Goal: Information Seeking & Learning: Understand process/instructions

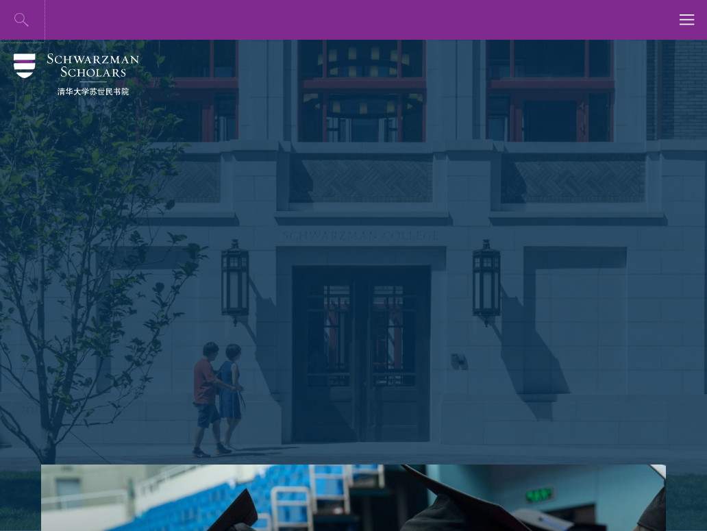
click at [28, 19] on icon "button" at bounding box center [22, 20] width 16 height 16
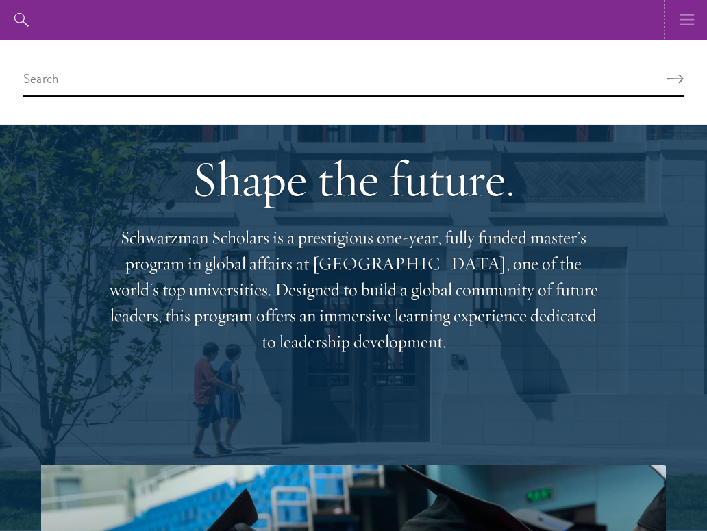
click at [700, 34] on button "button" at bounding box center [688, 20] width 40 height 40
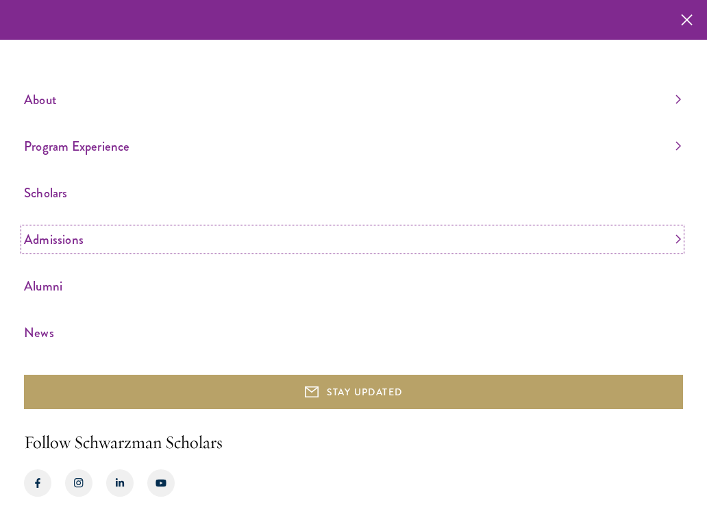
click at [64, 241] on link "Admissions" at bounding box center [352, 239] width 657 height 23
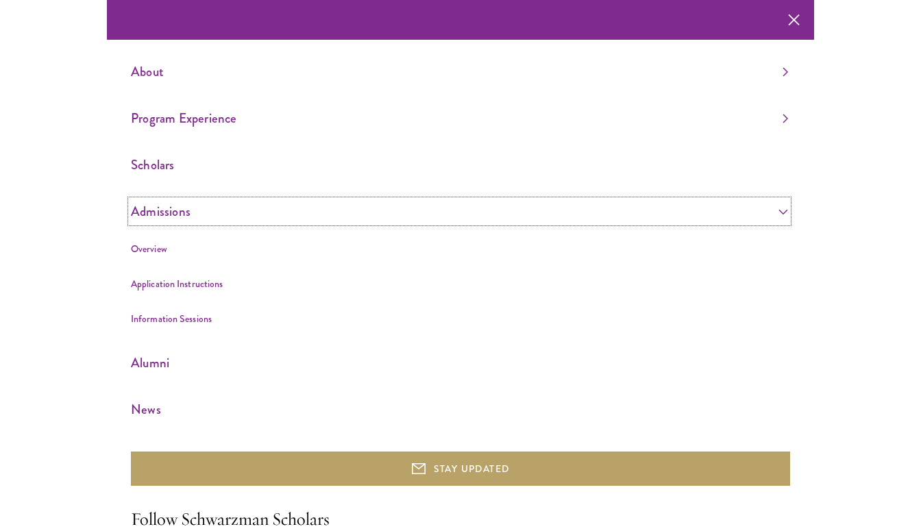
scroll to position [77, 0]
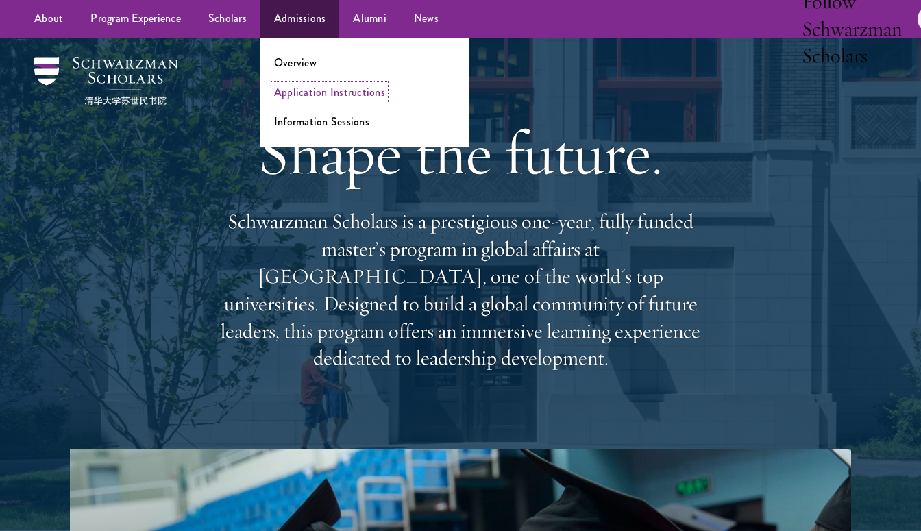
click at [354, 93] on link "Application Instructions" at bounding box center [329, 92] width 111 height 16
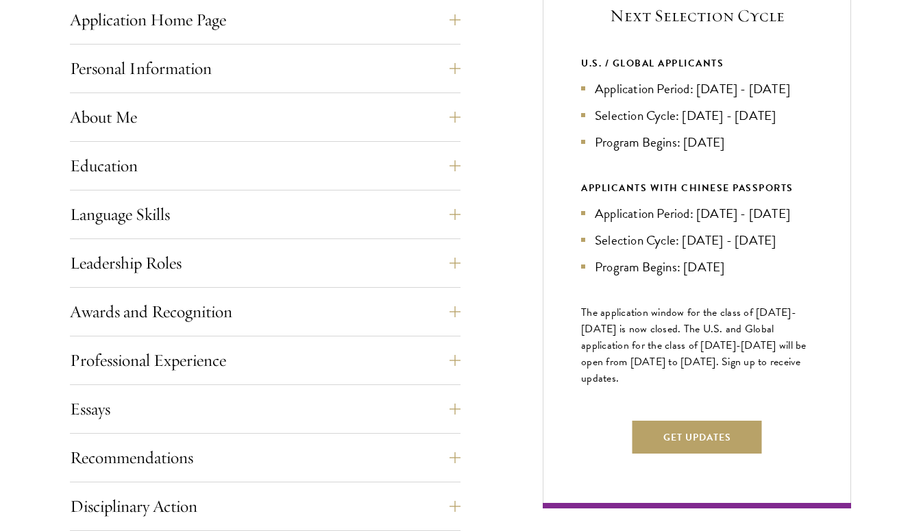
scroll to position [594, 0]
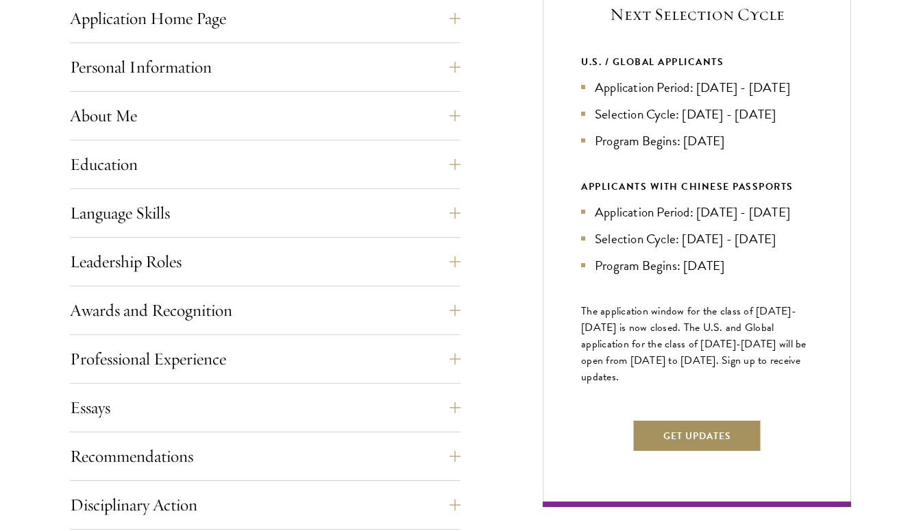
click at [703, 452] on button "Get Updates" at bounding box center [698, 435] width 130 height 33
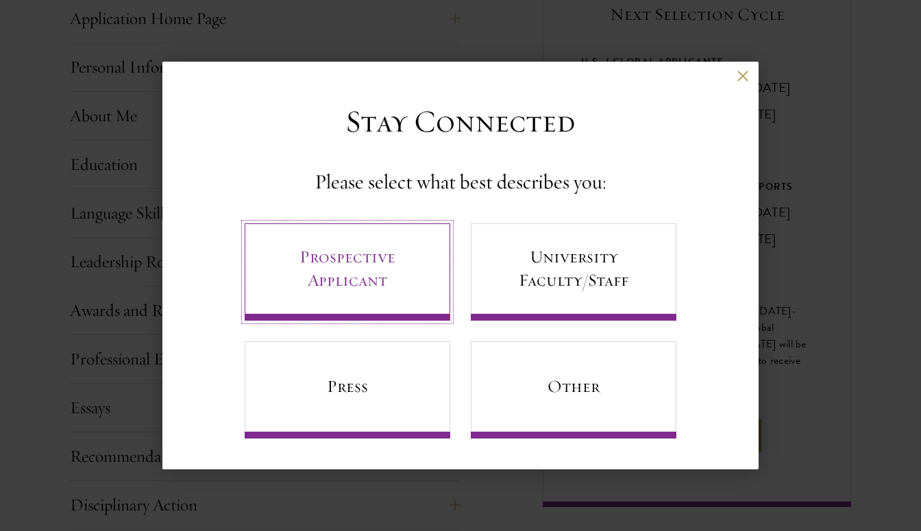
click at [343, 253] on link "Prospective Applicant" at bounding box center [348, 271] width 206 height 97
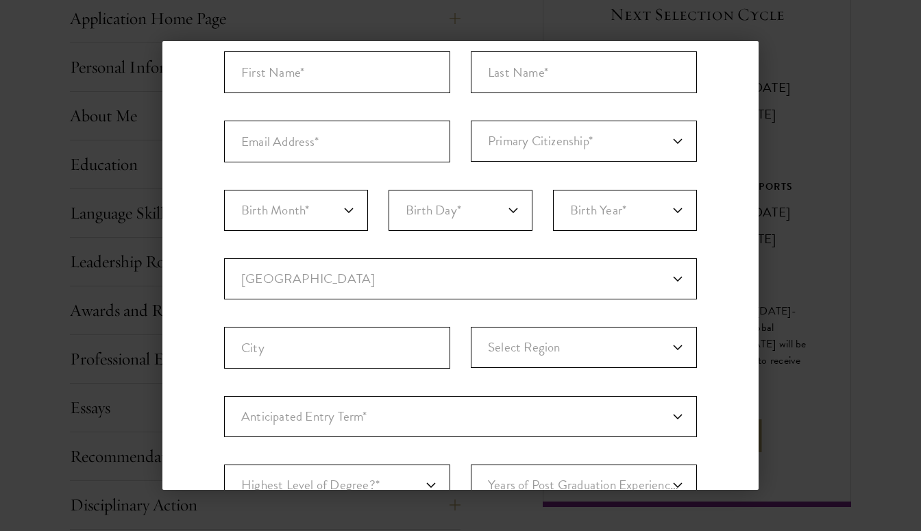
scroll to position [0, 0]
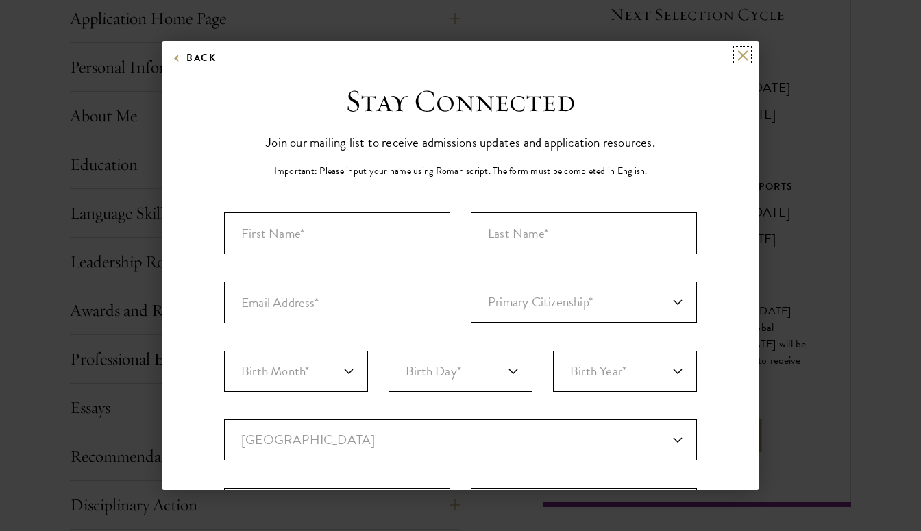
click at [745, 58] on button at bounding box center [743, 55] width 12 height 12
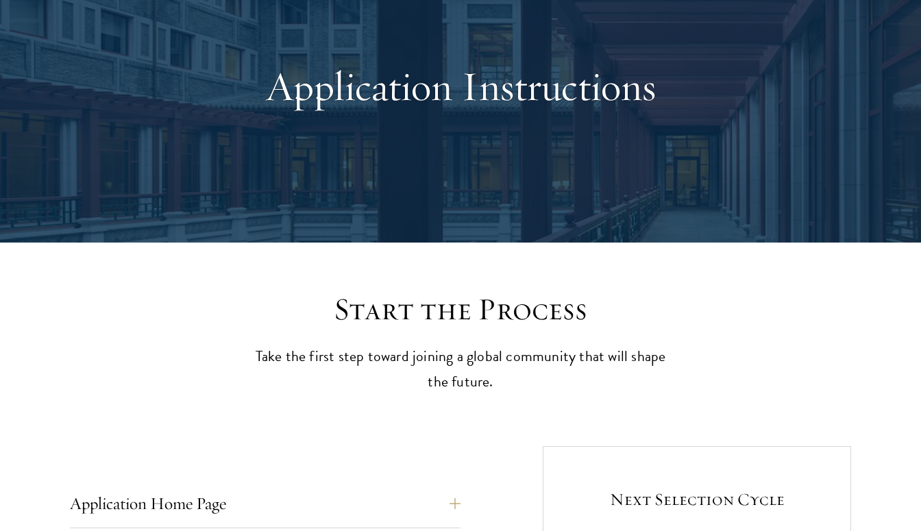
scroll to position [111, 0]
